Goal: Task Accomplishment & Management: Use online tool/utility

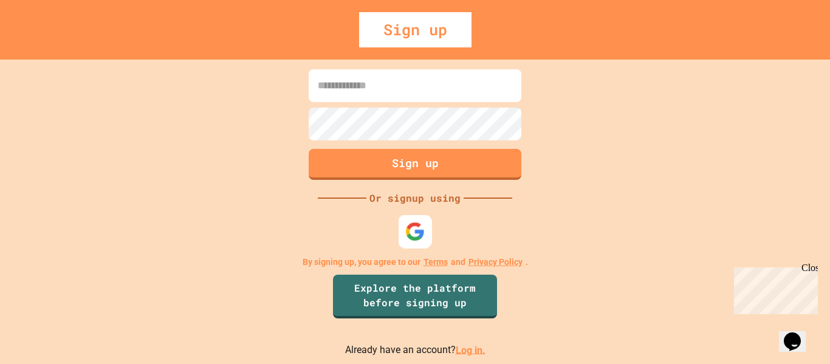
click at [406, 238] on img at bounding box center [415, 231] width 20 height 20
click at [416, 232] on img at bounding box center [415, 231] width 20 height 20
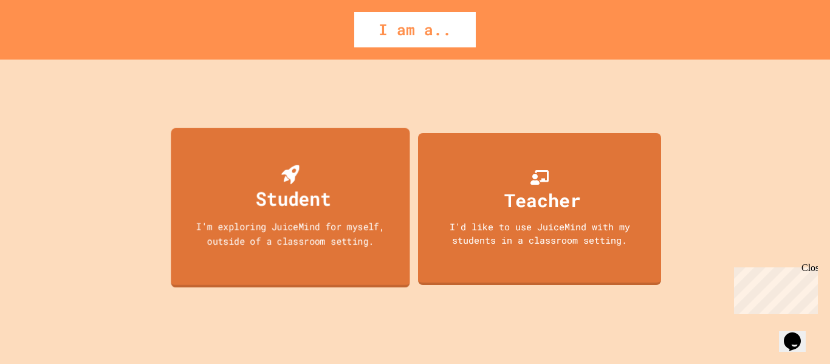
click at [329, 162] on div "Student I'm exploring JuiceMind for myself, outside of a classroom setting." at bounding box center [290, 208] width 239 height 160
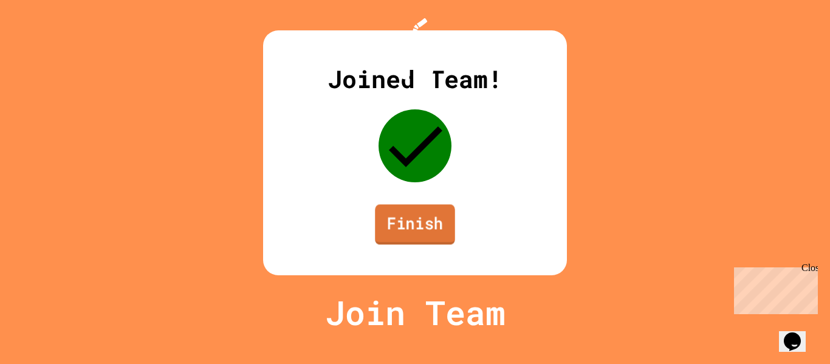
click at [406, 244] on link "Finish" at bounding box center [415, 224] width 80 height 40
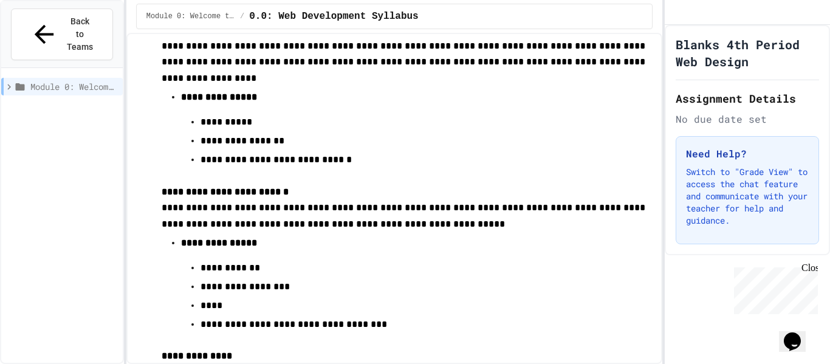
scroll to position [773, 0]
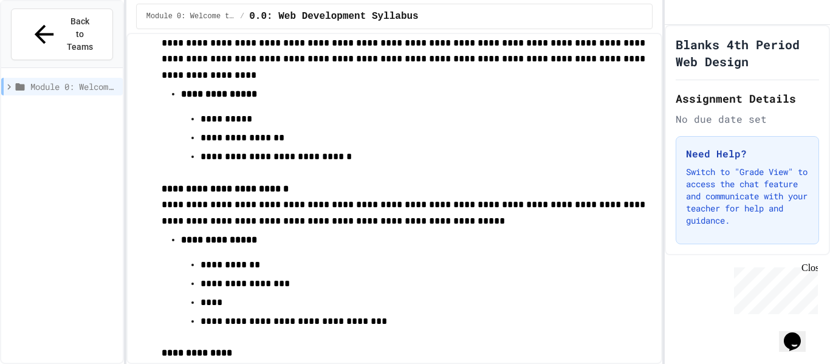
click at [793, 332] on icon "$i18n('chat', 'chat_widget')" at bounding box center [792, 341] width 17 height 18
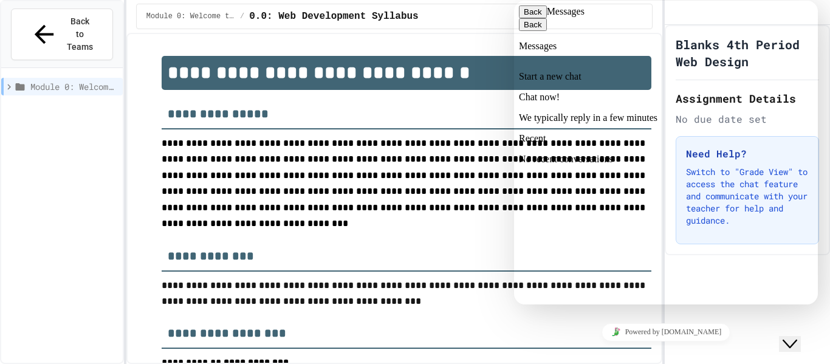
click at [627, 95] on p "Chat now!" at bounding box center [666, 97] width 294 height 11
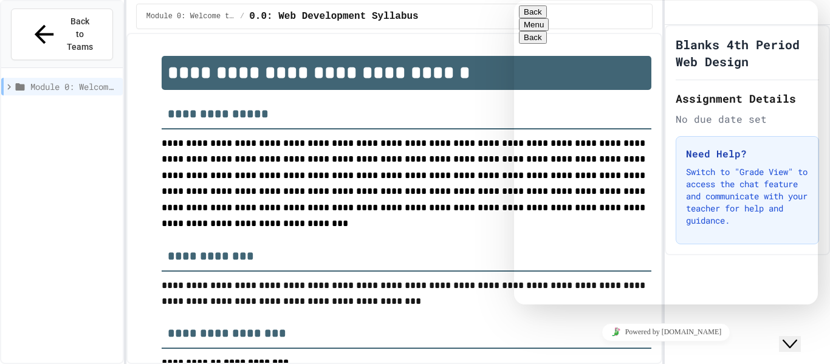
click at [514, 1] on textarea at bounding box center [514, 1] width 0 height 0
type textarea "**********"
click at [798, 343] on button "Close Chat This icon closes the chat window." at bounding box center [790, 344] width 22 height 16
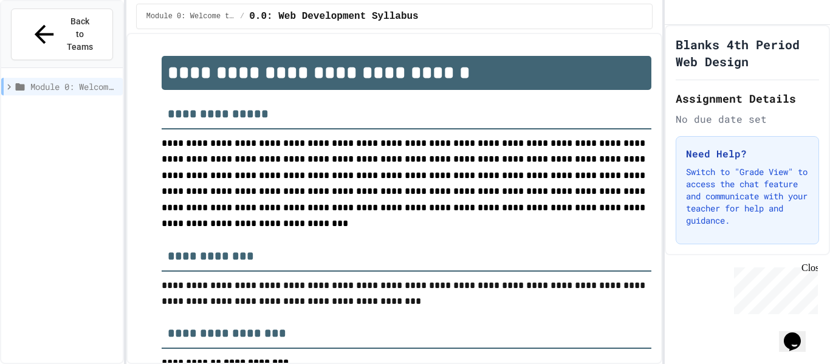
click at [806, 271] on div "Close" at bounding box center [808, 269] width 15 height 15
click at [796, 332] on icon "$i18n('chat', 'chat_widget')" at bounding box center [792, 341] width 17 height 18
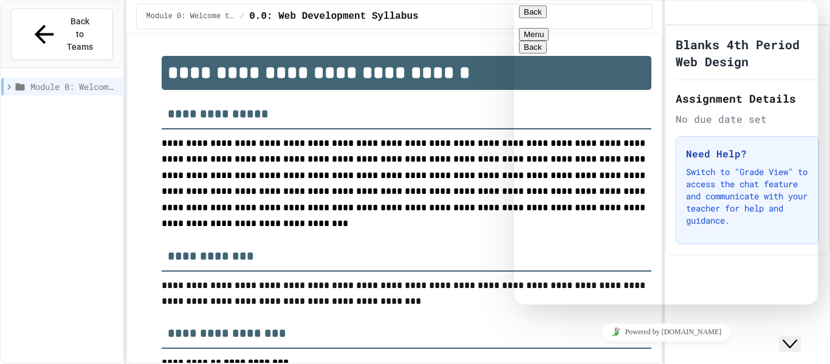
click at [796, 337] on icon "Close Chat This icon closes the chat window." at bounding box center [789, 344] width 15 height 15
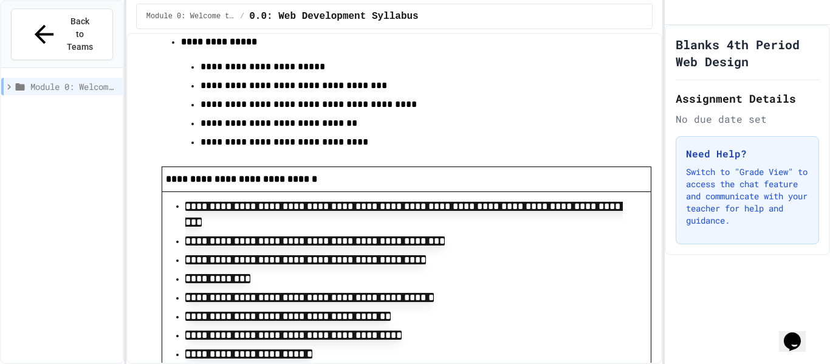
scroll to position [2792, 0]
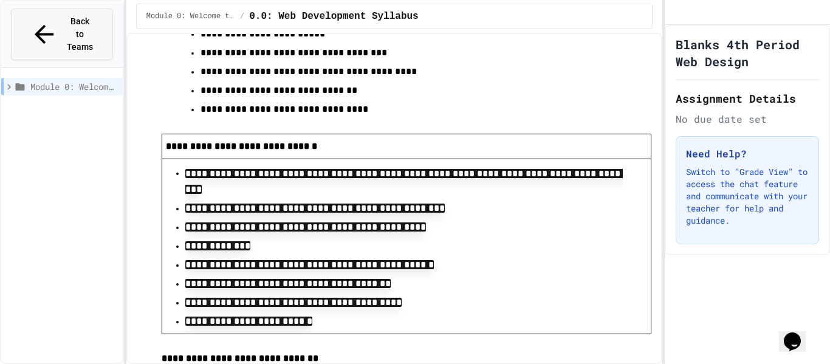
click at [53, 13] on button "Back to Teams" at bounding box center [62, 35] width 102 height 52
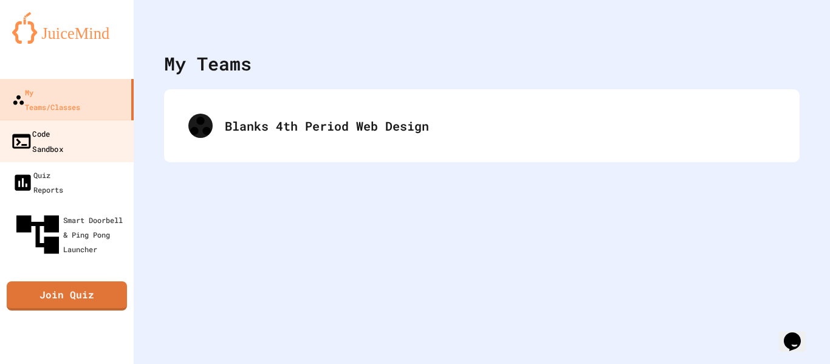
click at [63, 126] on div "Code Sandbox" at bounding box center [36, 141] width 53 height 30
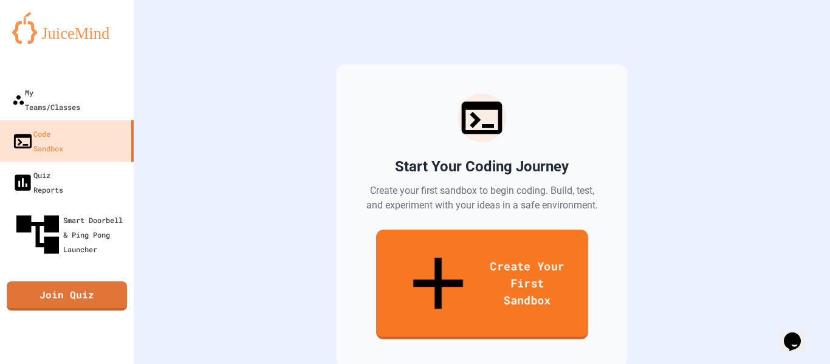
scroll to position [77, 0]
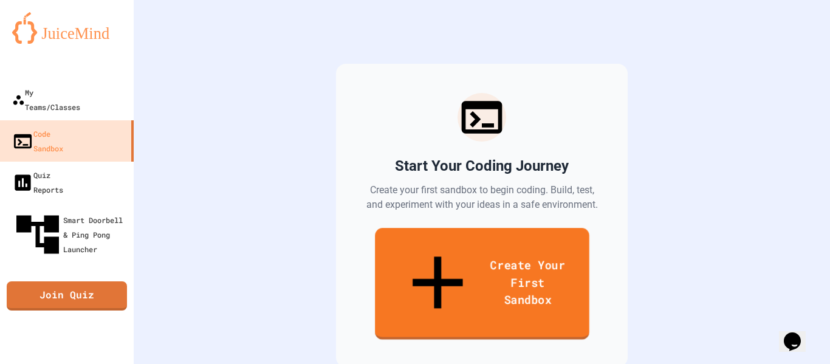
click at [496, 255] on link "Create Your First Sandbox" at bounding box center [482, 284] width 214 height 112
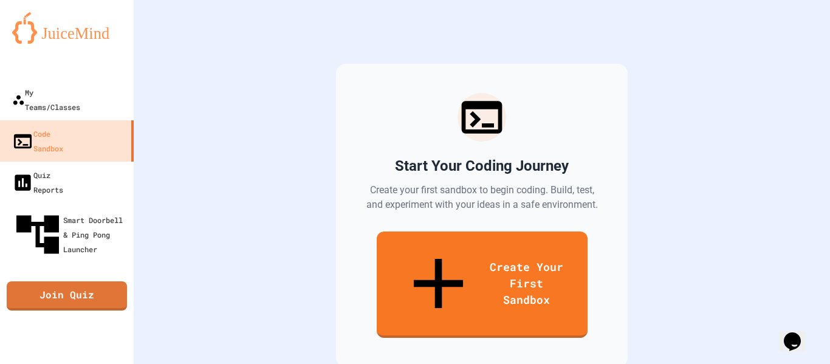
type input "**********"
click at [389, 192] on body "**********" at bounding box center [415, 182] width 830 height 364
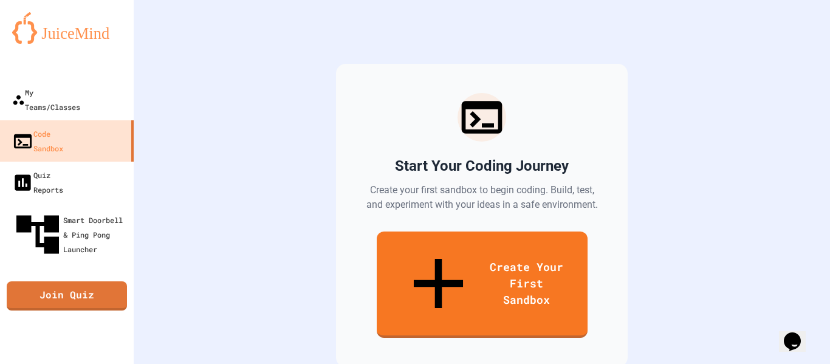
type input "**********"
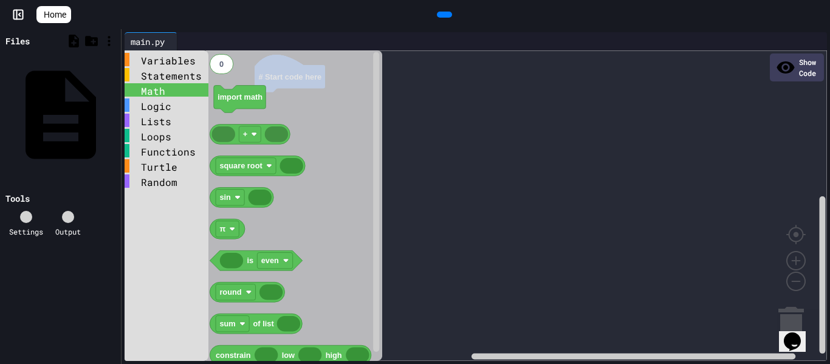
click at [191, 83] on div "Math" at bounding box center [167, 89] width 84 height 13
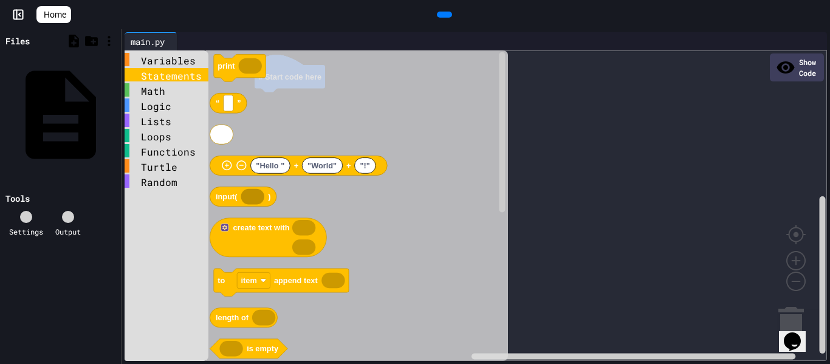
click at [196, 74] on div "Statements" at bounding box center [167, 74] width 84 height 13
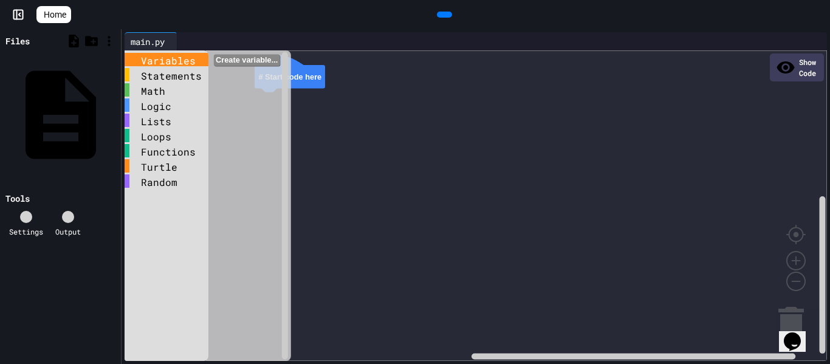
click at [174, 64] on div "Variables" at bounding box center [167, 59] width 84 height 13
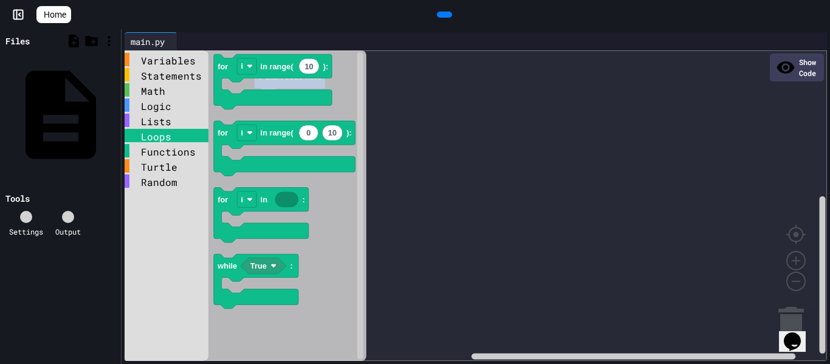
click at [180, 134] on div "Loops" at bounding box center [167, 135] width 84 height 13
click at [190, 159] on div "Turtle" at bounding box center [167, 165] width 84 height 13
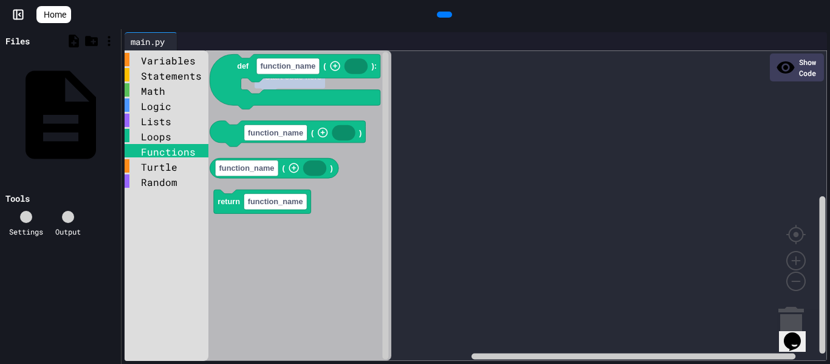
click at [187, 149] on div "Functions" at bounding box center [167, 150] width 84 height 13
click at [164, 182] on div "Random" at bounding box center [167, 180] width 84 height 13
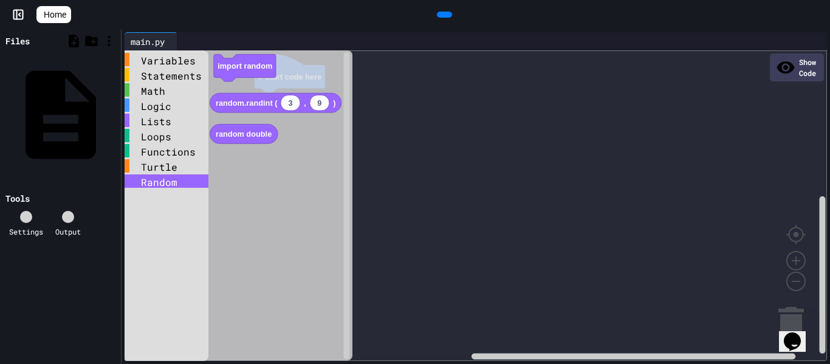
click at [781, 58] on div "Show Code" at bounding box center [797, 67] width 54 height 28
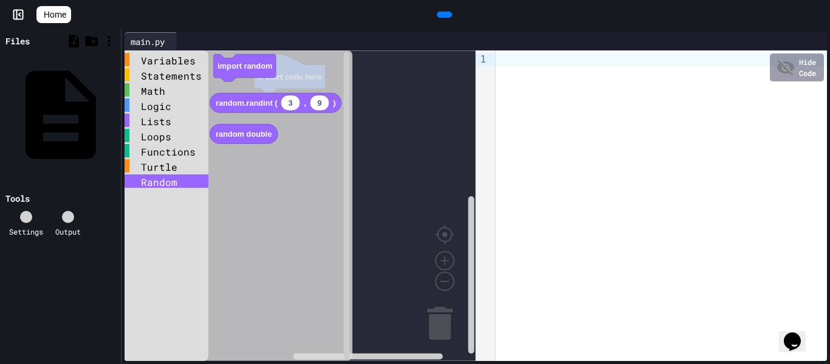
click at [782, 61] on div "Hide Code" at bounding box center [797, 67] width 54 height 28
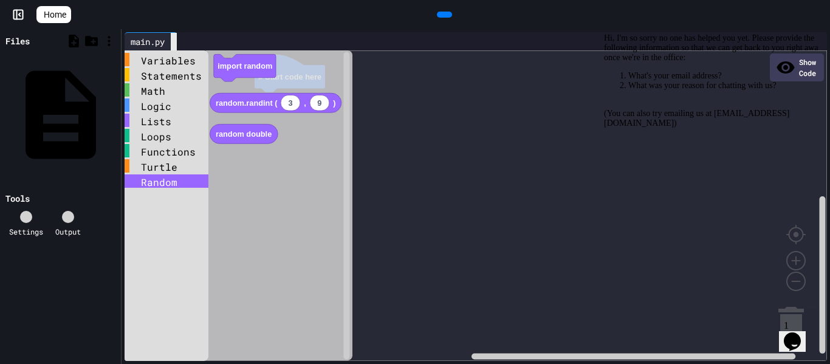
click at [174, 42] on icon at bounding box center [174, 42] width 0 height 0
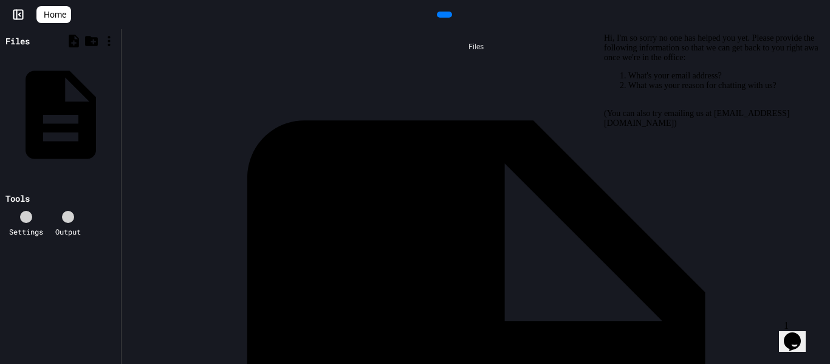
click at [800, 332] on icon "$i18n('chat', 'chat_widget')" at bounding box center [792, 341] width 17 height 18
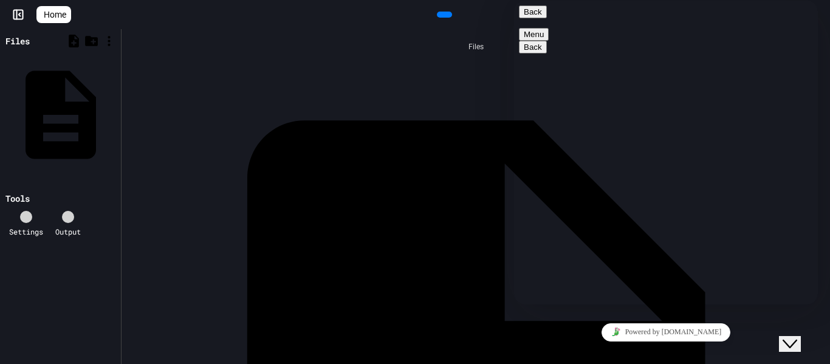
click at [514, 1] on textarea at bounding box center [514, 1] width 0 height 0
type textarea "***"
click at [529, 18] on button "Back" at bounding box center [533, 11] width 28 height 13
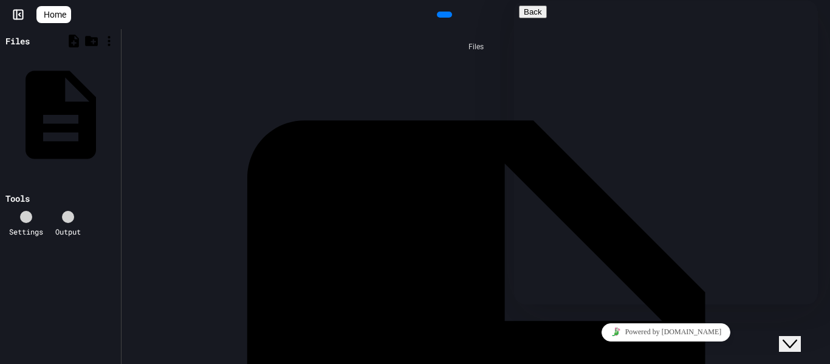
scroll to position [0, 0]
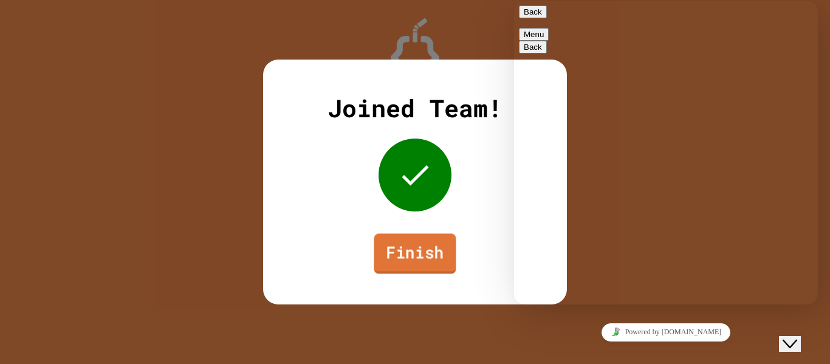
click at [422, 238] on link "Finish" at bounding box center [415, 253] width 82 height 40
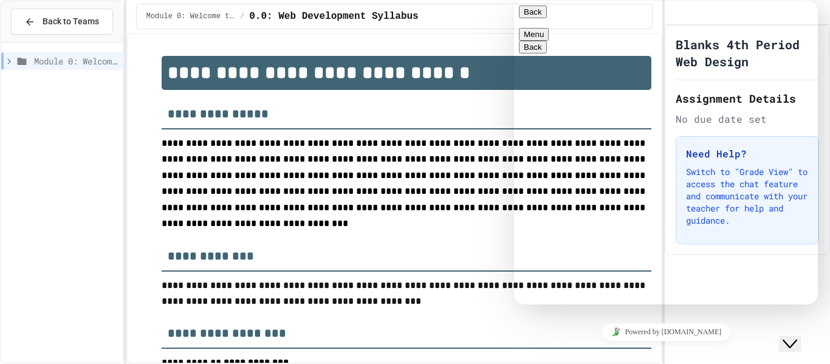
click at [794, 337] on icon "Close Chat This icon closes the chat window." at bounding box center [789, 344] width 15 height 15
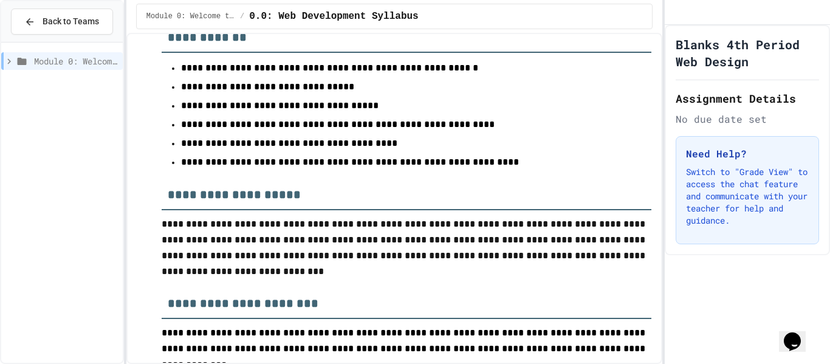
scroll to position [361, 0]
